Goal: Navigation & Orientation: Find specific page/section

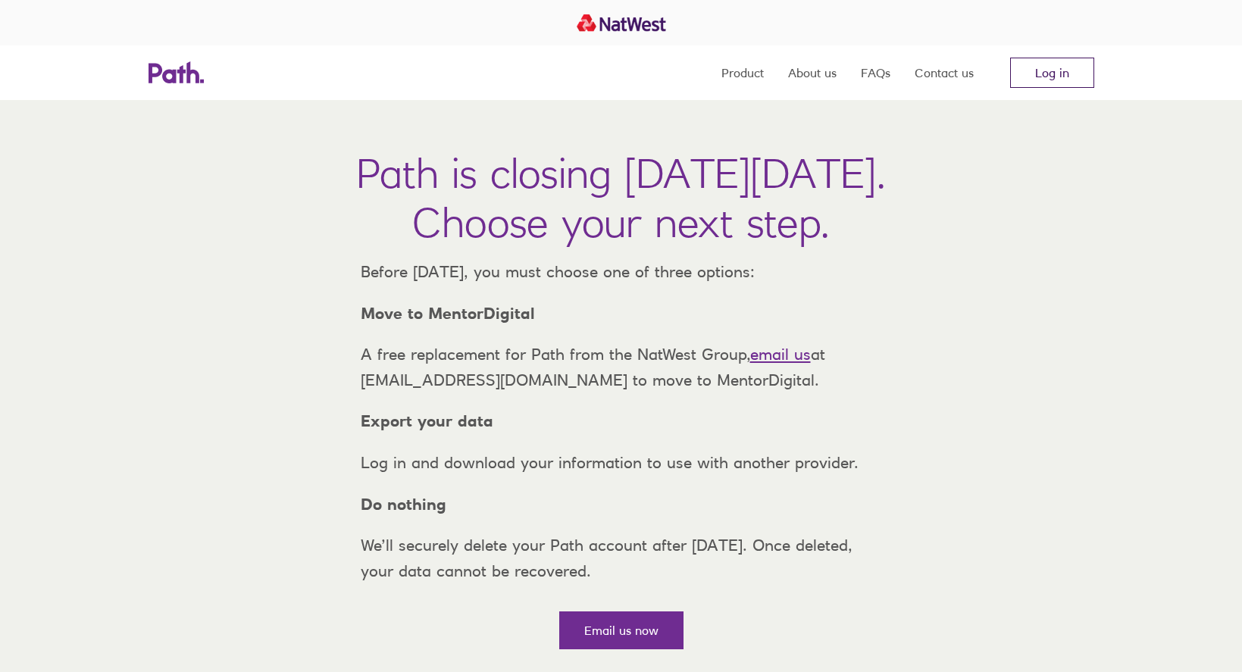
click at [1056, 73] on link "Log in" at bounding box center [1052, 73] width 84 height 30
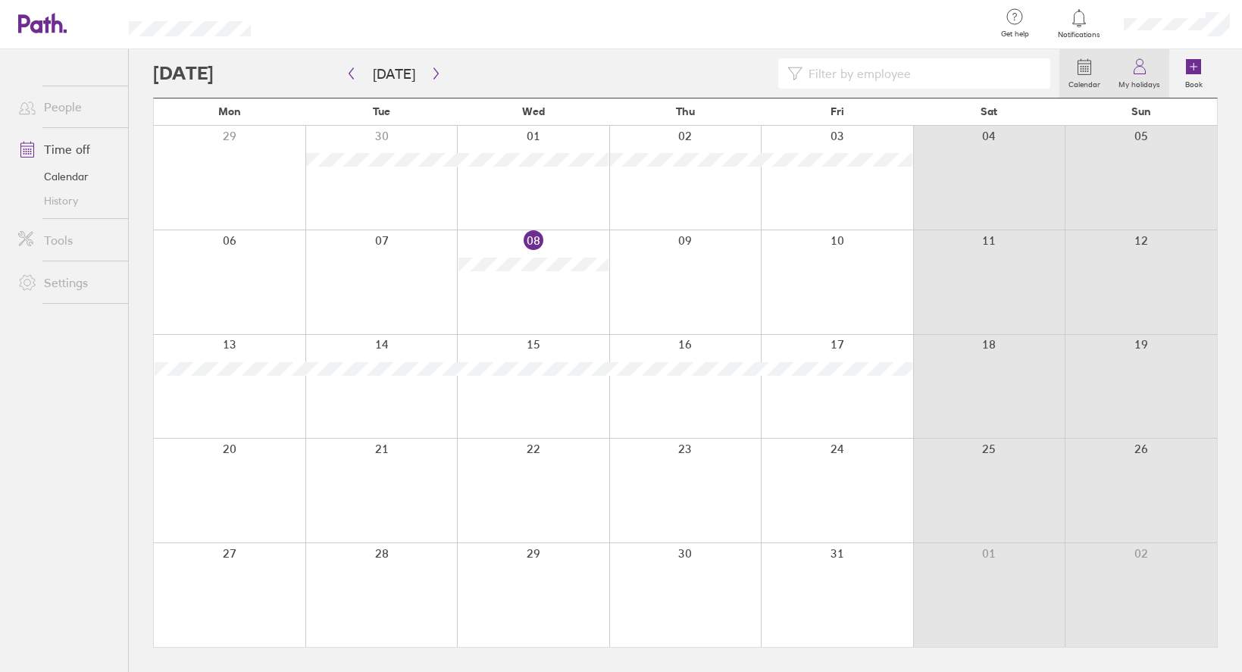
click at [1142, 70] on icon at bounding box center [1139, 67] width 18 height 18
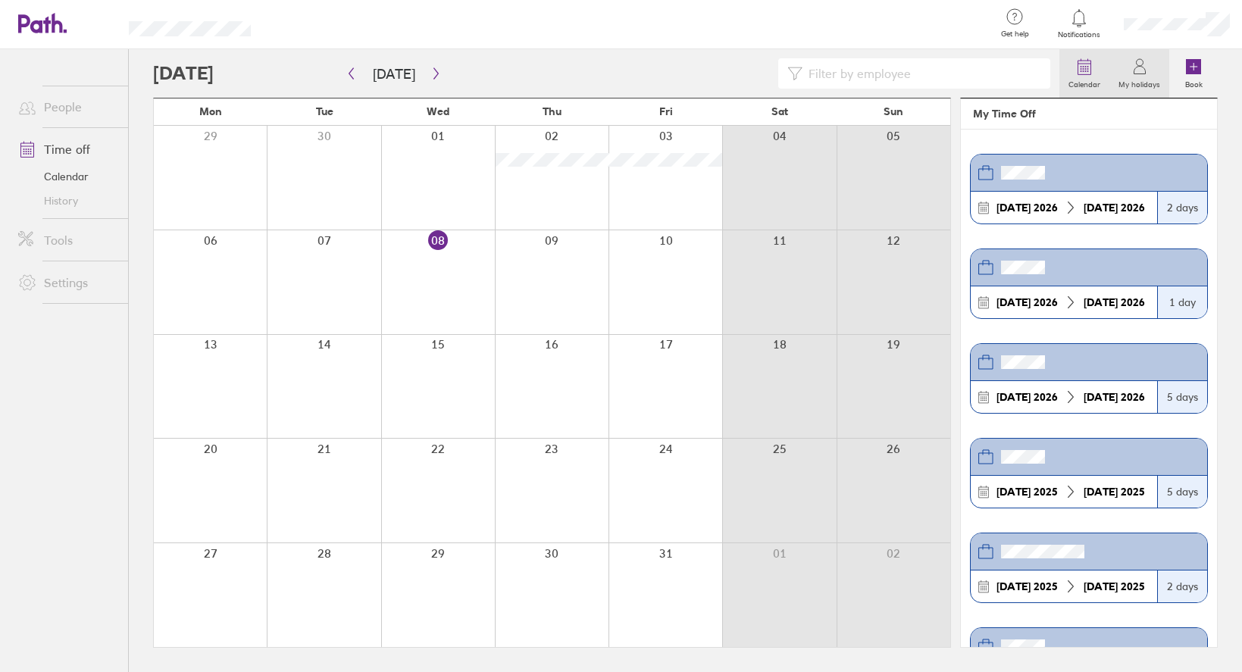
click at [1079, 74] on icon at bounding box center [1084, 68] width 13 height 14
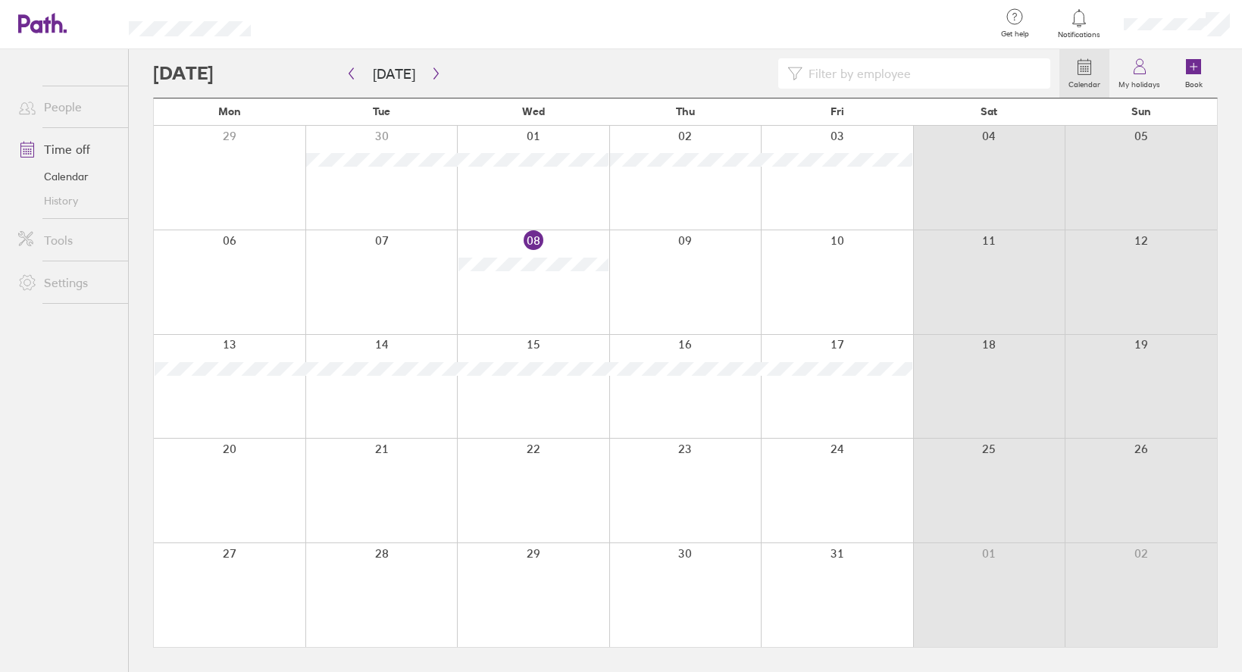
click at [66, 148] on link "Time off" at bounding box center [67, 149] width 122 height 30
click at [43, 281] on span at bounding box center [25, 282] width 38 height 18
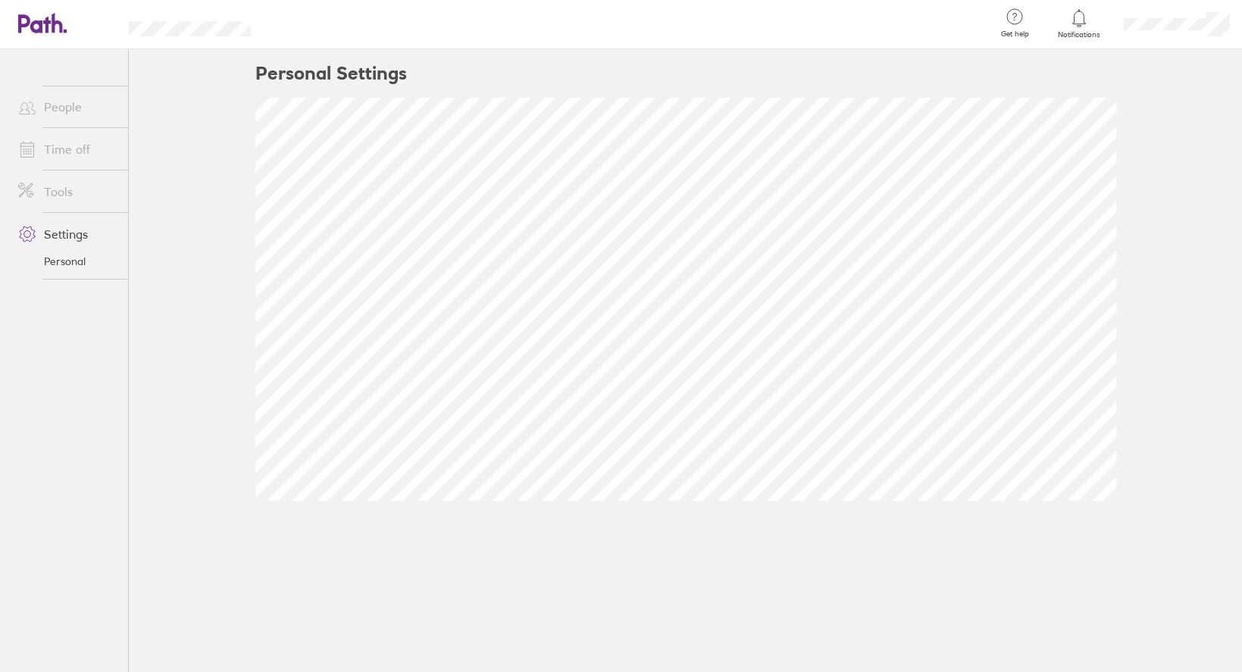
click at [53, 241] on link "Settings" at bounding box center [67, 234] width 122 height 30
click at [52, 152] on link "Time off" at bounding box center [67, 149] width 122 height 30
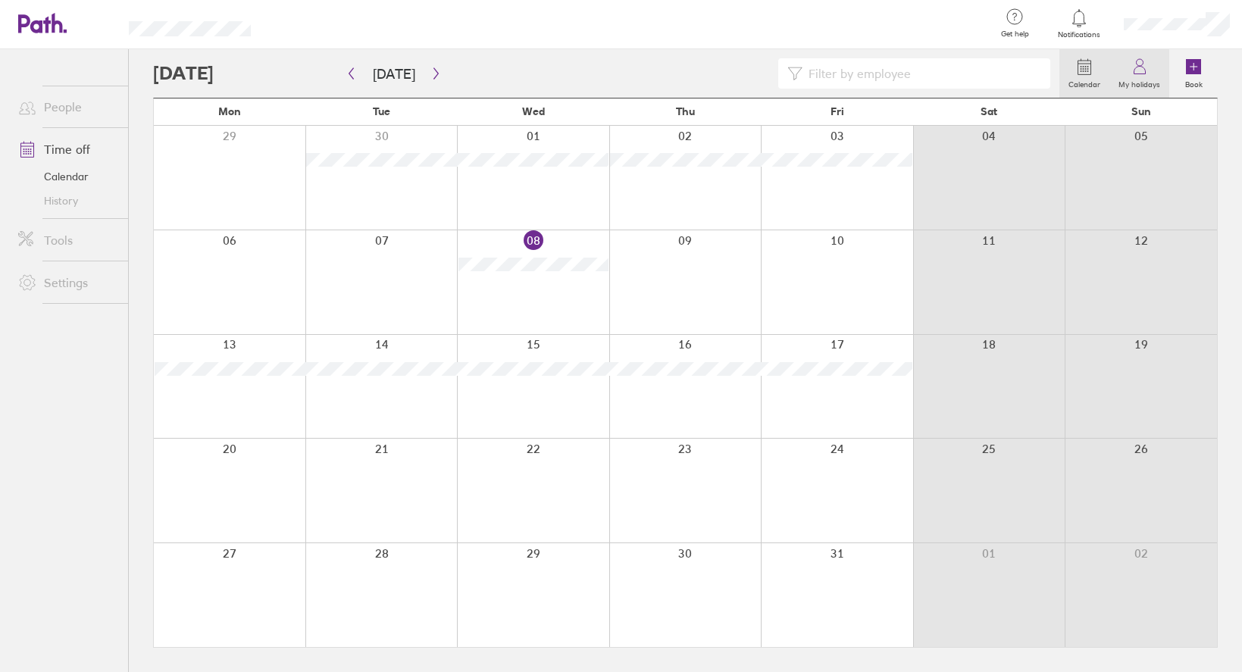
click at [1142, 67] on icon at bounding box center [1138, 71] width 11 height 8
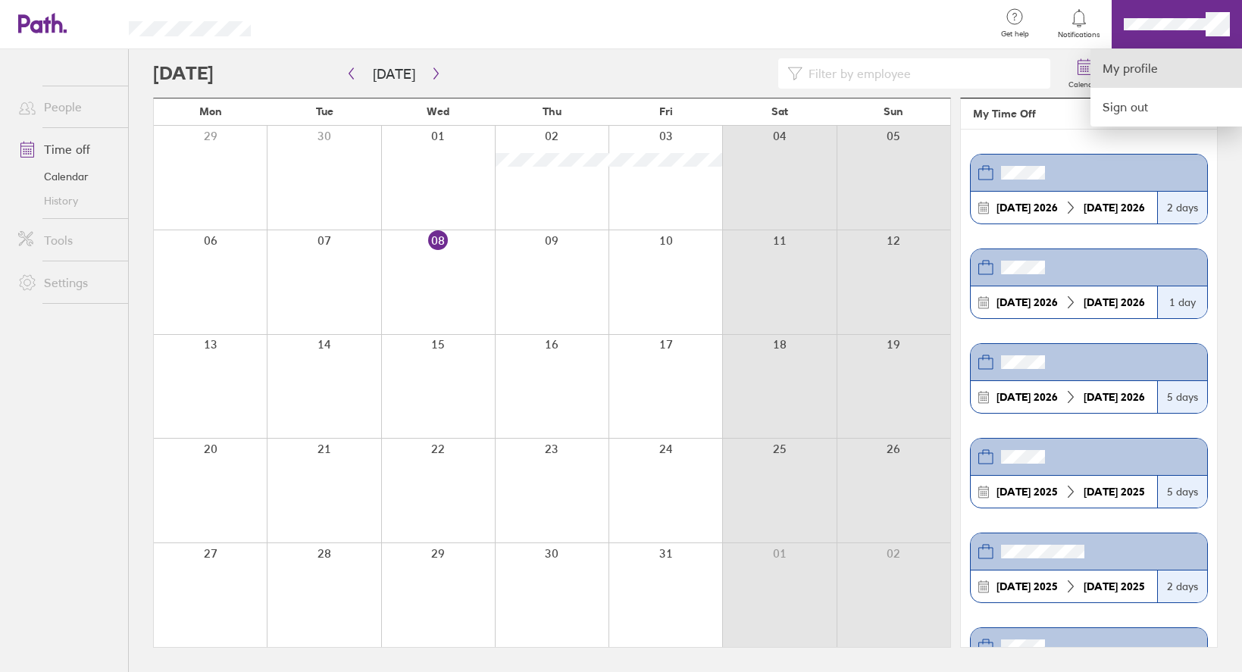
click at [1148, 69] on link "My profile" at bounding box center [1166, 68] width 152 height 39
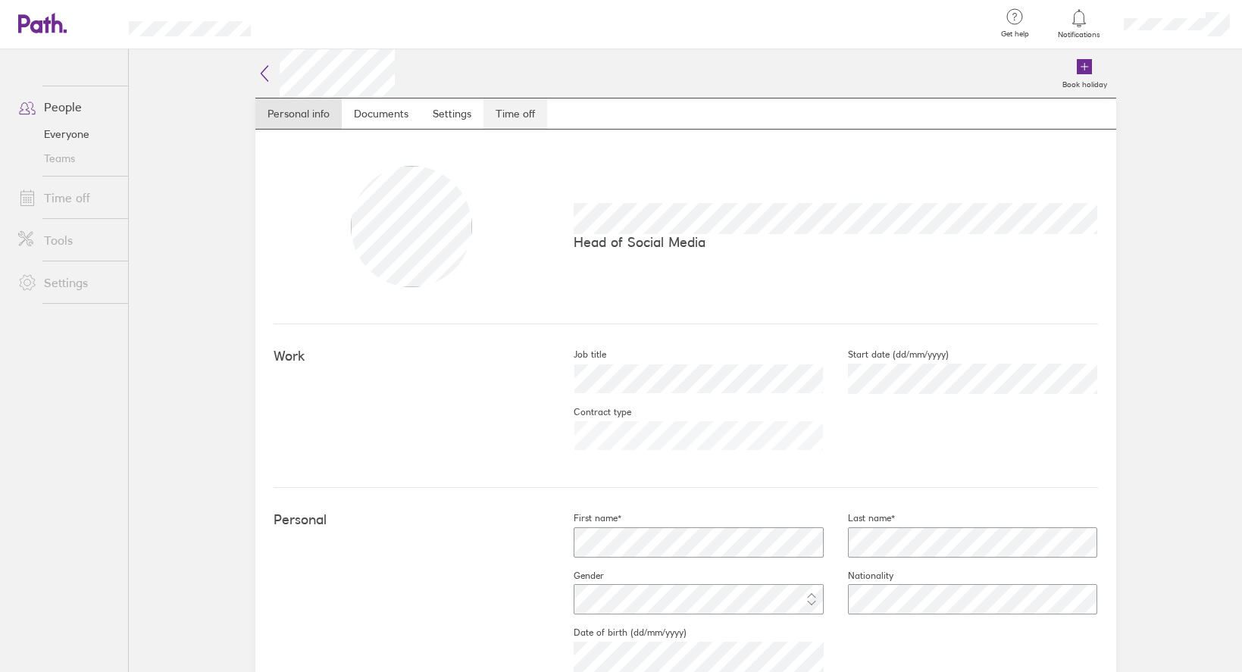
click at [494, 105] on link "Time off" at bounding box center [515, 113] width 64 height 30
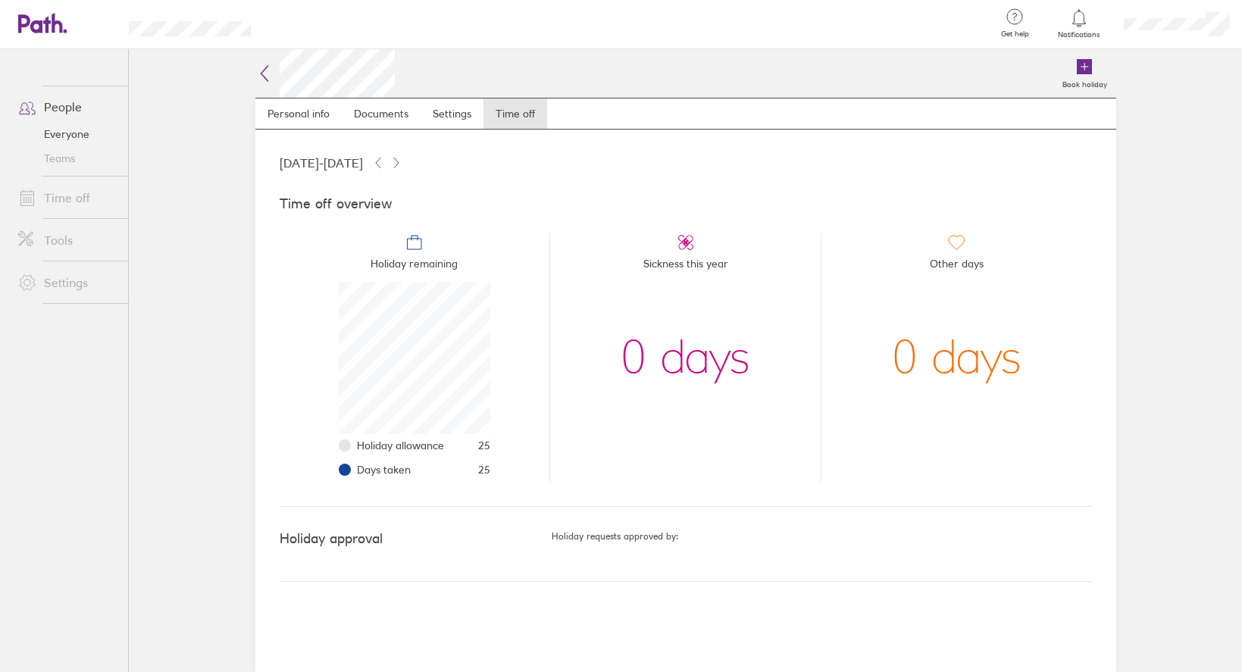
click at [452, 133] on div "[DATE] - [DATE] Time off overview Holiday remaining Holiday allowance 25 Days t…" at bounding box center [685, 401] width 861 height 542
click at [452, 114] on link "Settings" at bounding box center [451, 113] width 63 height 30
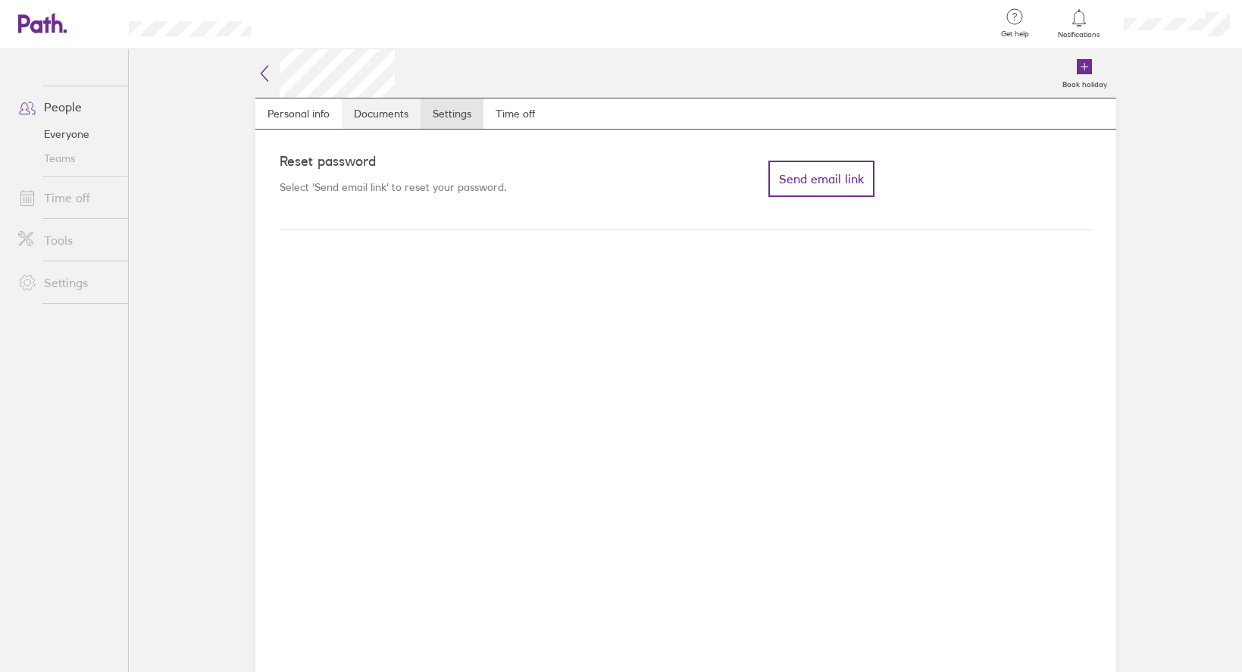
click at [382, 114] on link "Documents" at bounding box center [381, 113] width 79 height 30
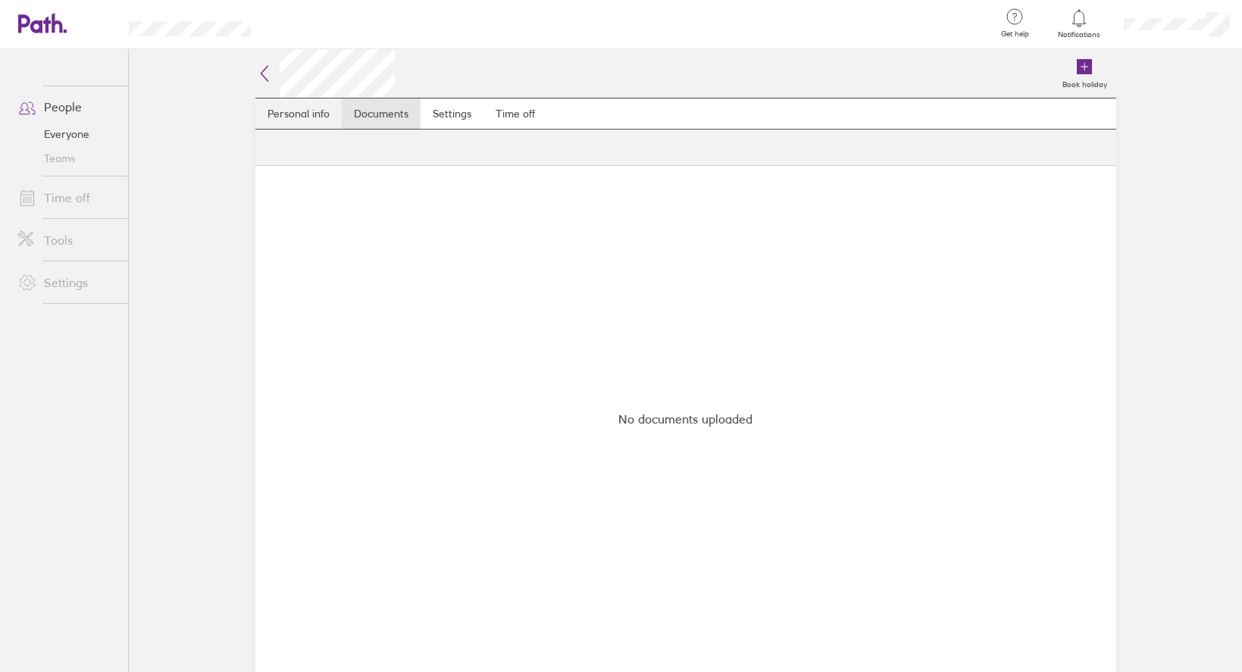
click at [302, 113] on link "Personal info" at bounding box center [298, 113] width 86 height 30
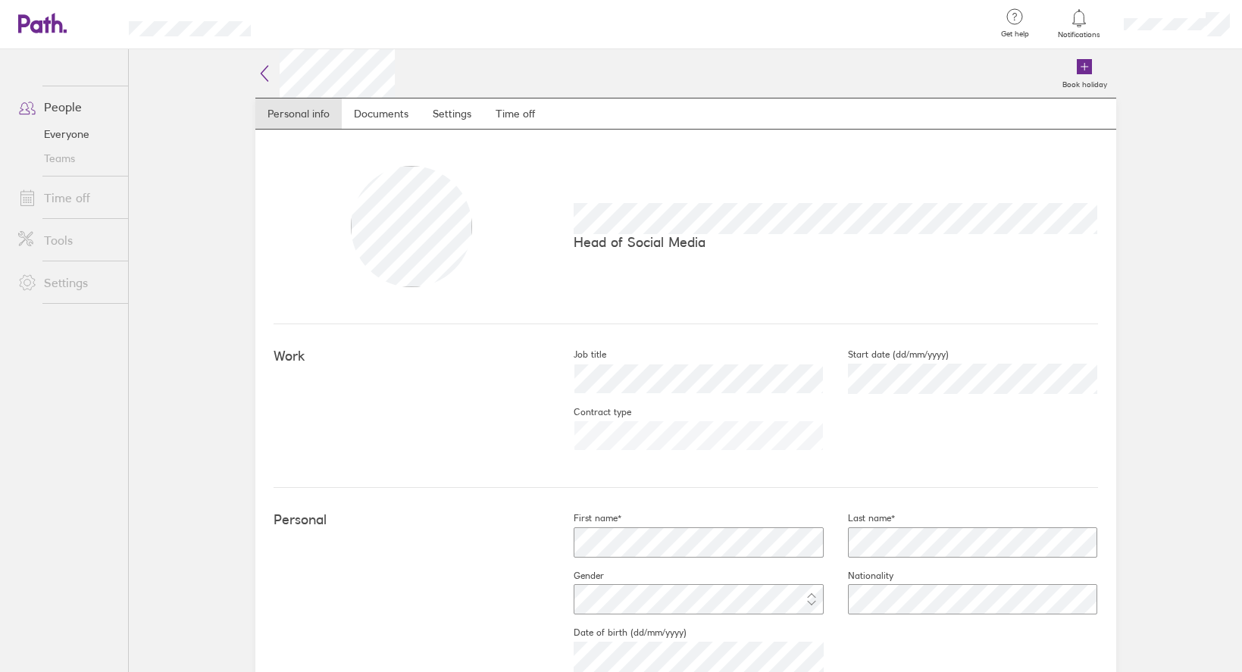
click at [1018, 21] on icon at bounding box center [1014, 17] width 18 height 18
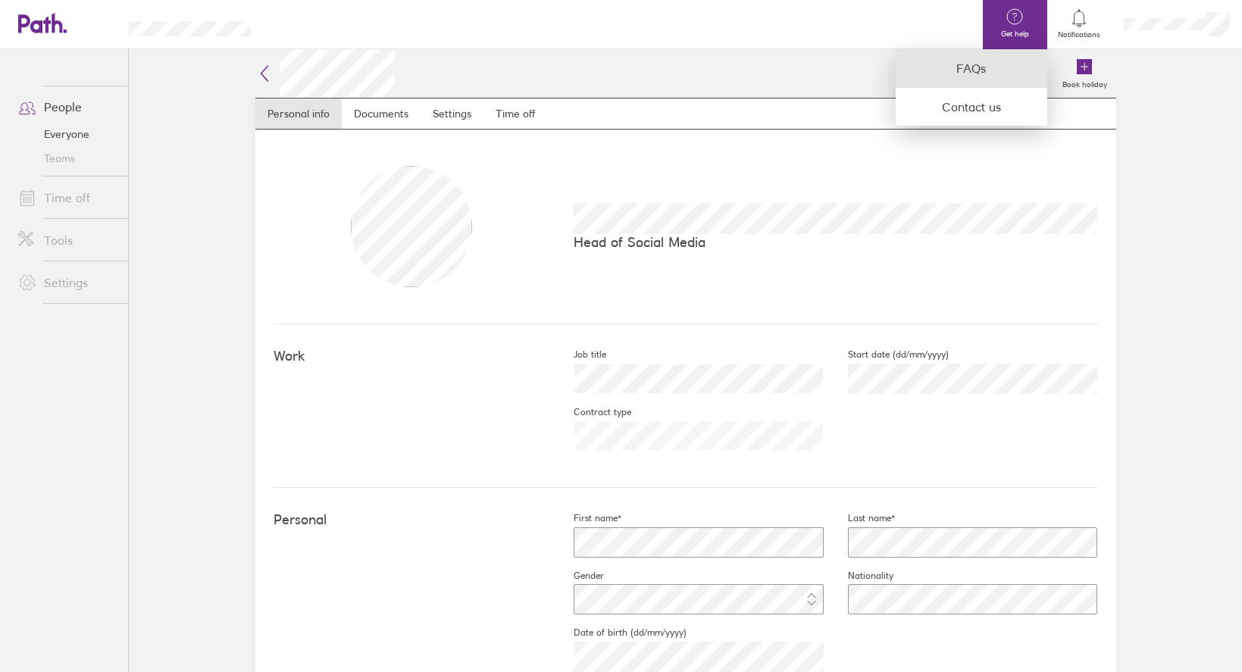
click at [961, 75] on link "FAQs" at bounding box center [971, 68] width 152 height 39
